Goal: Information Seeking & Learning: Learn about a topic

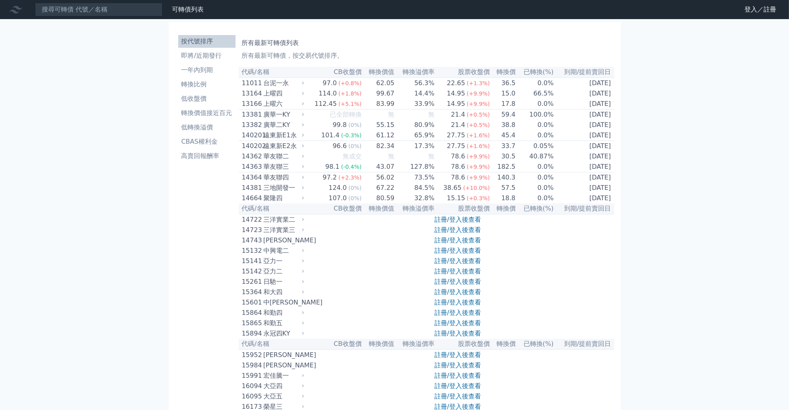
click at [207, 39] on li "按代號排序" at bounding box center [206, 42] width 57 height 10
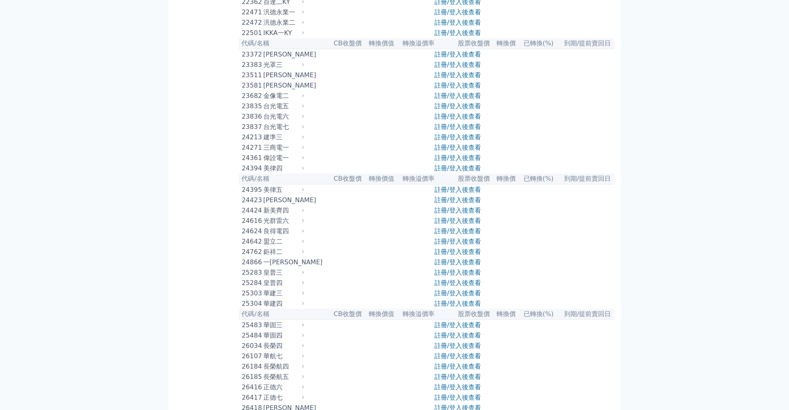
scroll to position [725, 0]
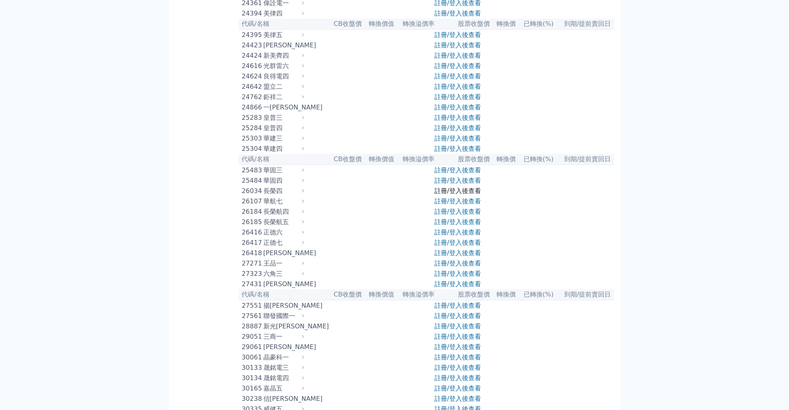
click at [451, 194] on link "註冊/登入後查看" at bounding box center [457, 191] width 47 height 8
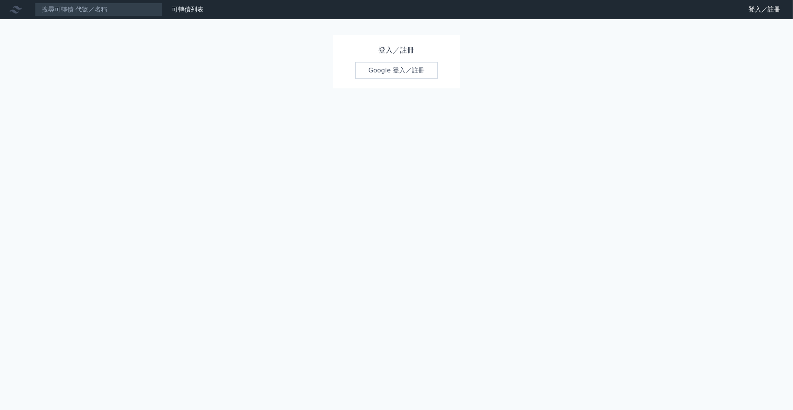
click at [397, 72] on link "Google 登入／註冊" at bounding box center [397, 70] width 83 height 17
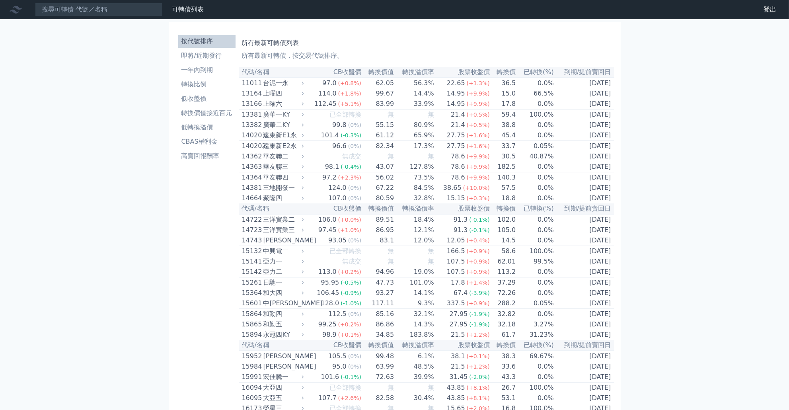
scroll to position [1354, 0]
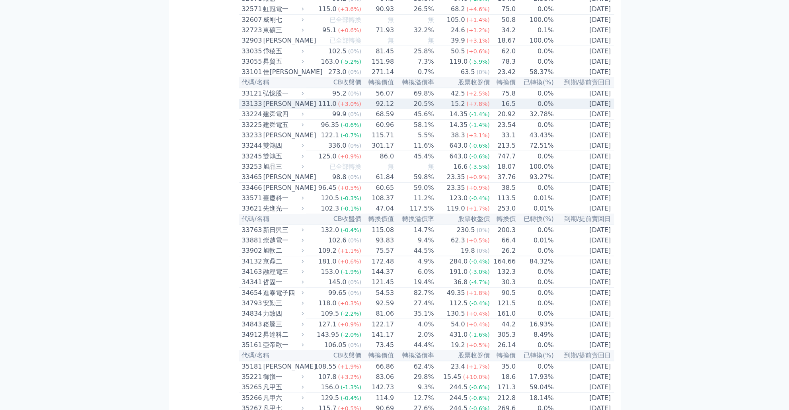
click at [543, 109] on td "0.0%" at bounding box center [535, 104] width 38 height 10
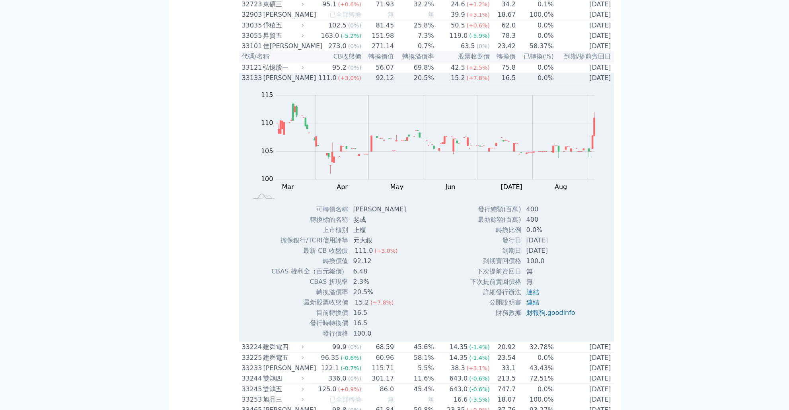
scroll to position [1430, 0]
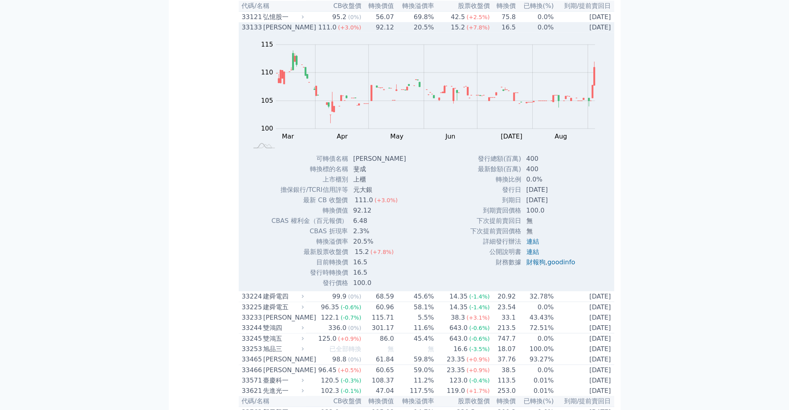
drag, startPoint x: 378, startPoint y: 294, endPoint x: 555, endPoint y: 305, distance: 177.7
click at [554, 288] on div "Zoom Out 100 90 95 100 105 110 115 120 125 L Mar Apr May Jun [DATE] Aug Sep Oct…" at bounding box center [426, 160] width 375 height 255
click at [560, 216] on td "100.0" at bounding box center [551, 210] width 60 height 10
drag, startPoint x: 605, startPoint y: 288, endPoint x: 531, endPoint y: 267, distance: 76.4
click at [531, 267] on div "Zoom Out 100 90 95 100 105 110 115 120 125 L Mar Apr May Jun [DATE] Aug Sep Oct…" at bounding box center [426, 160] width 375 height 255
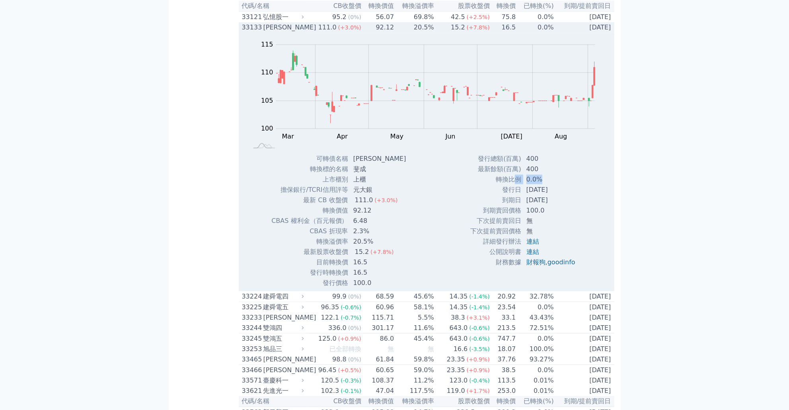
drag, startPoint x: 513, startPoint y: 277, endPoint x: 564, endPoint y: 279, distance: 50.9
click at [564, 185] on tr "轉換比例 0.0%" at bounding box center [526, 179] width 112 height 10
click at [402, 288] on div "可轉債名稱 斐成三 轉換標的名稱 斐成 上市櫃別 上櫃 擔保銀行/TCRI信用評等 元大銀 最新 CB 收盤價 111.0 (+3.0%) 轉換價值" at bounding box center [337, 221] width 153 height 134
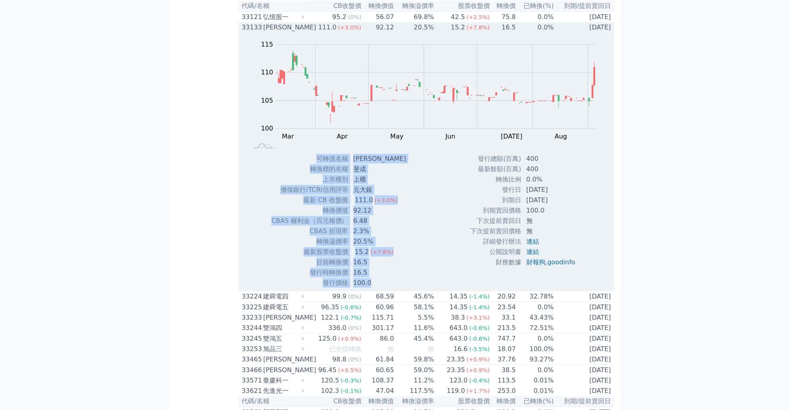
click at [402, 288] on div "可轉債名稱 斐成三 轉換標的名稱 斐成 上市櫃別 上櫃 擔保銀行/TCRI信用評等 元大銀 最新 CB 收盤價 111.0 (+3.0%) 轉換價值" at bounding box center [337, 221] width 153 height 134
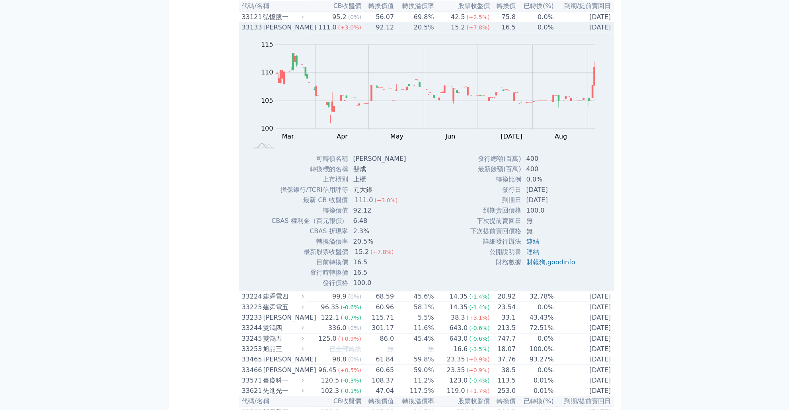
click at [378, 247] on td "20.5%" at bounding box center [380, 241] width 64 height 10
click at [424, 288] on div "Zoom Out 100 90 95 100 105 110 115 120 125 L Mar Apr May Jun [DATE] Aug Sep Oct…" at bounding box center [426, 160] width 375 height 255
click at [344, 247] on td "轉換溢價率" at bounding box center [309, 241] width 77 height 10
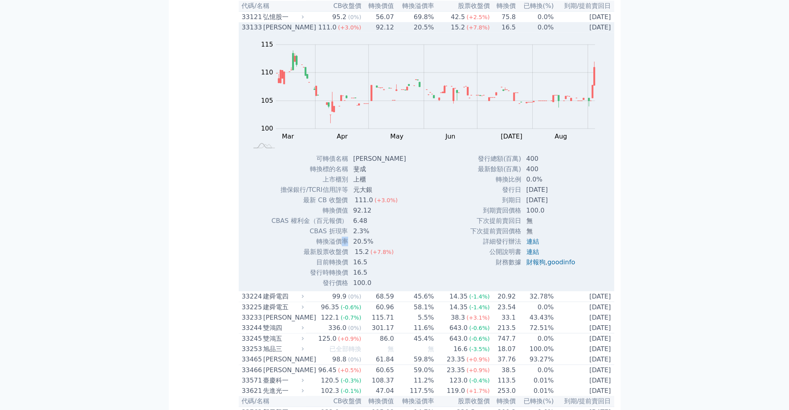
click at [344, 247] on td "轉換溢價率" at bounding box center [309, 241] width 77 height 10
click at [371, 247] on td "20.5%" at bounding box center [380, 241] width 64 height 10
click at [595, 86] on icon "Series" at bounding box center [594, 76] width 2 height 18
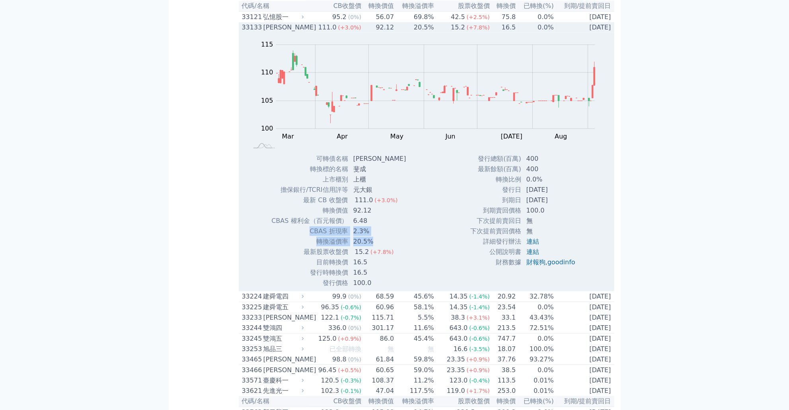
drag, startPoint x: 370, startPoint y: 343, endPoint x: 286, endPoint y: 335, distance: 84.3
click at [286, 288] on tbody "可轉債名稱 斐成三 轉換標的名稱 斐成 上市櫃別 上櫃 擔保銀行/TCRI信用評等 元大銀 最新 CB 收盤價 111.0 (+3.0%) 轉換價值 92.1…" at bounding box center [341, 221] width 141 height 134
click at [457, 288] on div "Zoom Out 100 90 95 100 105 110 115 120 125 L Mar Apr May Jun [DATE] Aug Sep Oct…" at bounding box center [426, 160] width 375 height 255
click at [281, 32] on div "[PERSON_NAME]" at bounding box center [282, 28] width 39 height 10
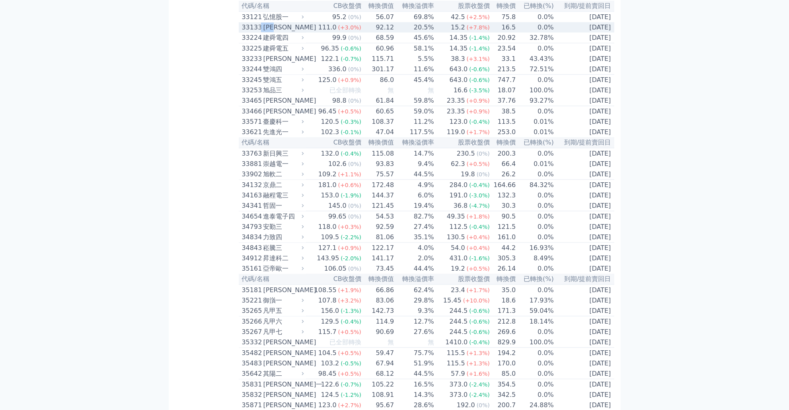
drag, startPoint x: 281, startPoint y: 128, endPoint x: 261, endPoint y: 131, distance: 20.1
click at [261, 32] on div "33133 [PERSON_NAME]" at bounding box center [271, 28] width 58 height 10
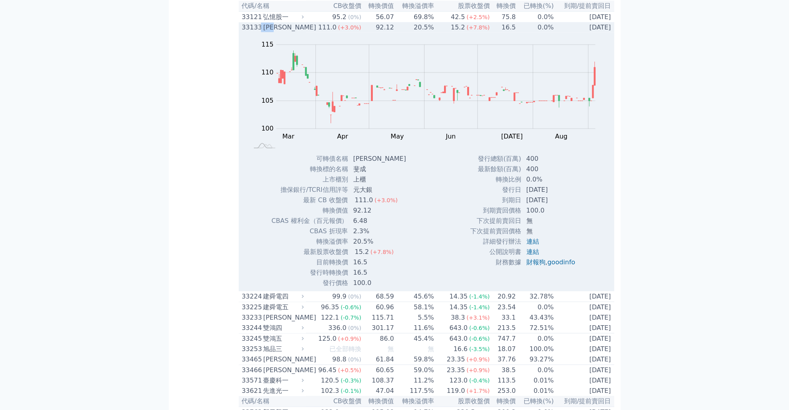
copy div "[PERSON_NAME]"
